Goal: Check status: Check status

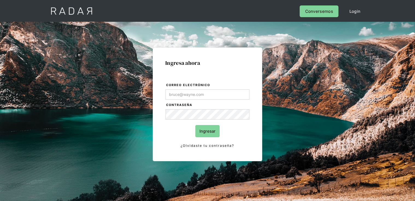
type input "[PERSON_NAME][EMAIL_ADDRESS][DOMAIN_NAME]"
click at [202, 137] on input "Ingresar" at bounding box center [207, 131] width 24 height 12
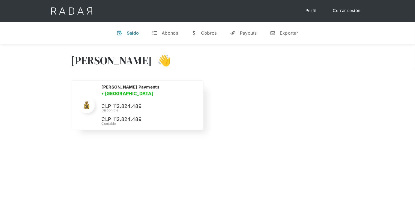
click at [0, 0] on p "CLP 112.824.489" at bounding box center [0, 0] width 0 height 0
copy p "112.824.489"
